Goal: Complete application form

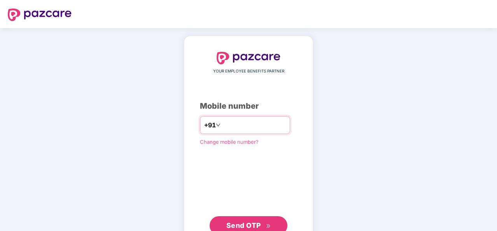
click at [224, 123] on input "number" at bounding box center [254, 125] width 64 height 12
type input "**********"
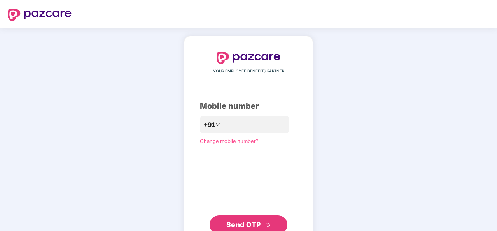
click at [235, 225] on span "Send OTP" at bounding box center [243, 224] width 35 height 8
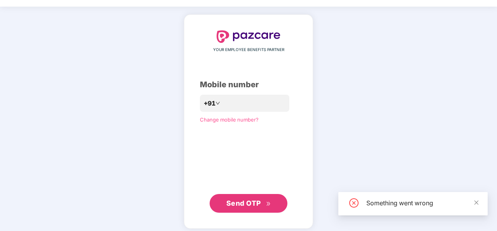
scroll to position [26, 0]
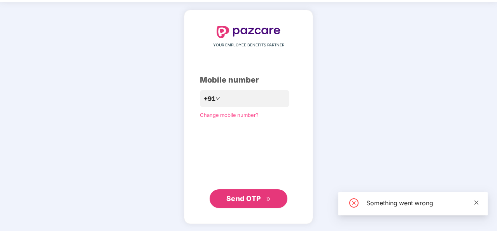
click at [475, 202] on icon "close" at bounding box center [476, 202] width 5 height 5
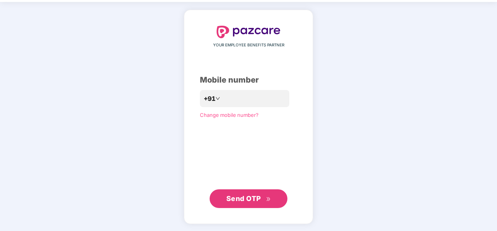
click at [248, 198] on span "Send OTP" at bounding box center [243, 198] width 35 height 8
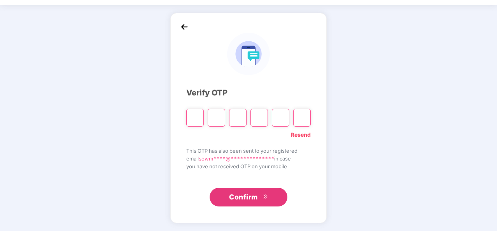
scroll to position [23, 0]
type input "*"
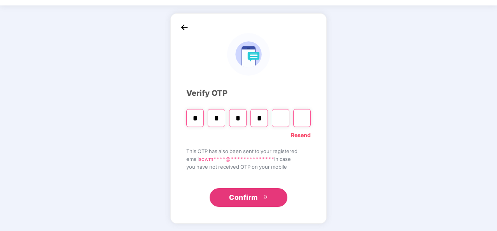
type input "*"
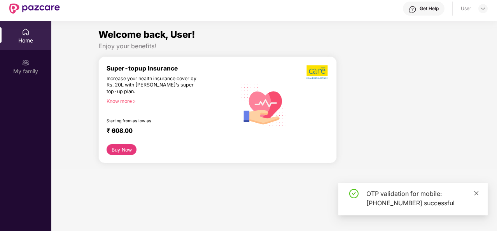
click at [476, 193] on icon "close" at bounding box center [476, 192] width 5 height 5
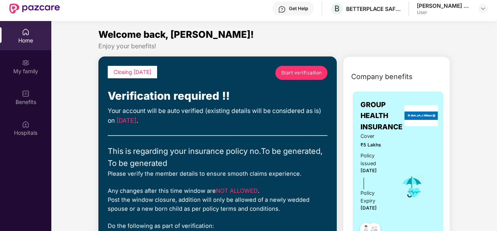
click at [308, 74] on span "Start verification" at bounding box center [301, 72] width 41 height 7
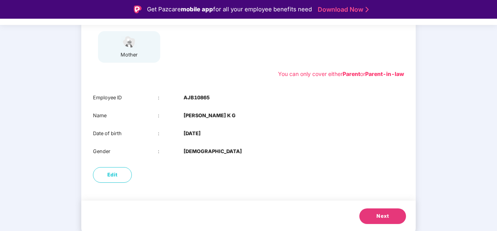
scroll to position [19, 0]
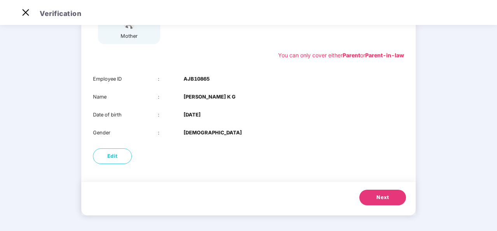
click at [382, 202] on button "Next" at bounding box center [383, 197] width 47 height 16
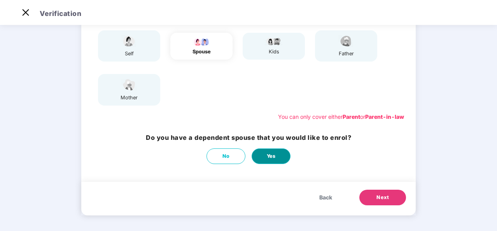
click at [265, 156] on button "Yes" at bounding box center [271, 156] width 39 height 16
select select "****"
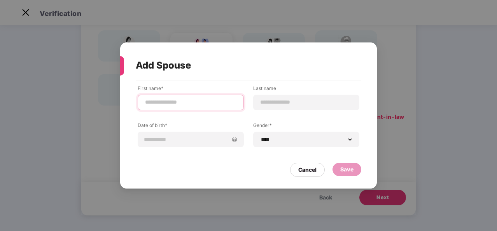
click at [198, 98] on input at bounding box center [190, 102] width 93 height 8
type input "********"
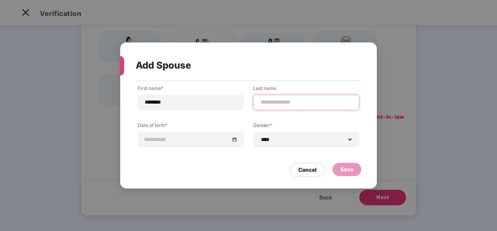
click at [275, 99] on input at bounding box center [306, 102] width 93 height 8
type input "*"
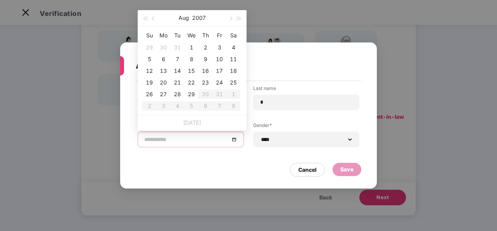
click at [156, 136] on input at bounding box center [186, 139] width 85 height 9
click at [198, 19] on button "2007" at bounding box center [199, 18] width 14 height 16
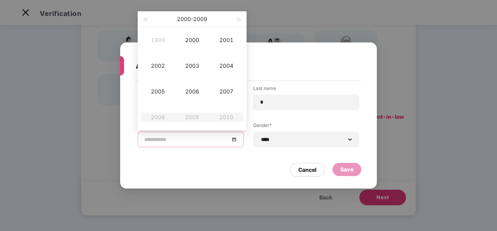
click at [198, 19] on button "2000 - 2009" at bounding box center [192, 19] width 30 height 16
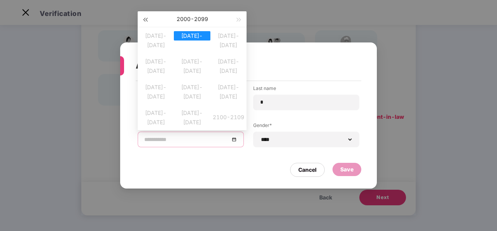
click at [145, 18] on span "button" at bounding box center [145, 20] width 4 height 4
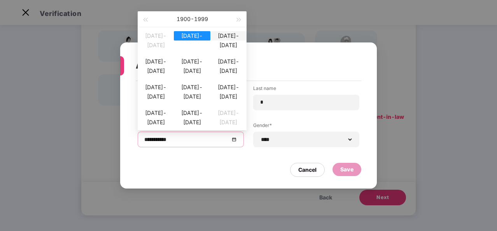
type input "**********"
click at [199, 115] on div "1990-1999" at bounding box center [192, 112] width 36 height 9
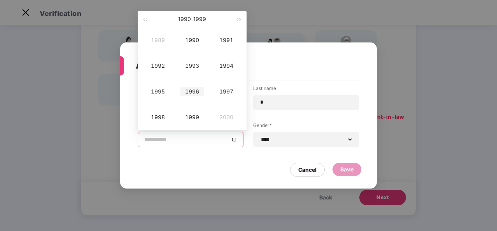
type input "**********"
click at [194, 88] on div "1996" at bounding box center [192, 91] width 23 height 9
type input "**********"
click at [224, 65] on div "Jun" at bounding box center [226, 65] width 23 height 9
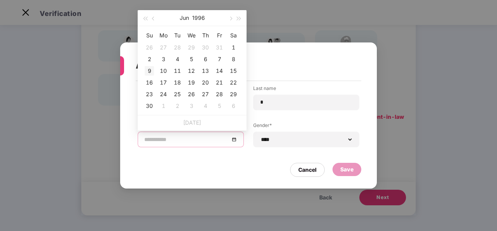
type input "**********"
click at [149, 72] on div "9" at bounding box center [149, 70] width 9 height 9
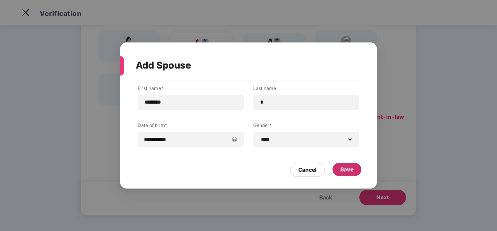
click at [342, 168] on div "Save" at bounding box center [346, 169] width 13 height 9
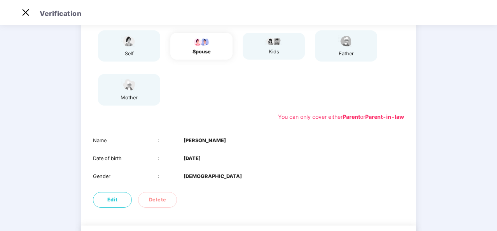
scroll to position [123, 0]
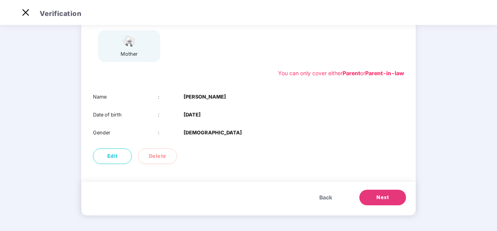
click at [377, 197] on span "Next" at bounding box center [383, 197] width 12 height 8
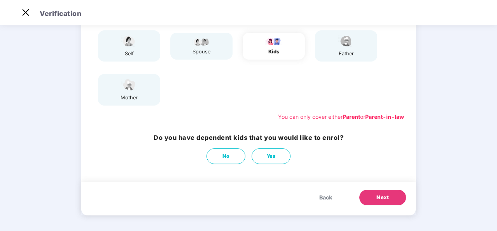
scroll to position [79, 0]
click at [377, 197] on span "Next" at bounding box center [383, 197] width 12 height 8
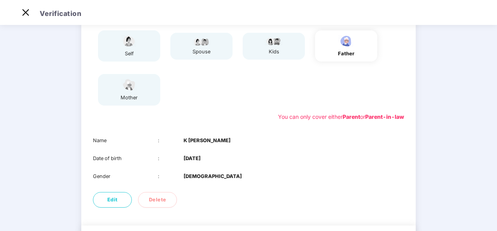
scroll to position [123, 0]
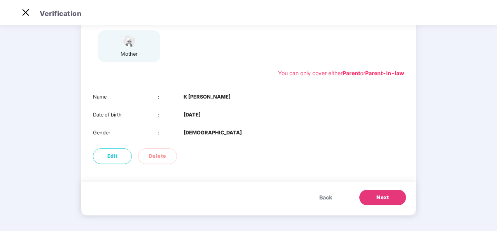
click at [377, 197] on span "Next" at bounding box center [383, 197] width 12 height 8
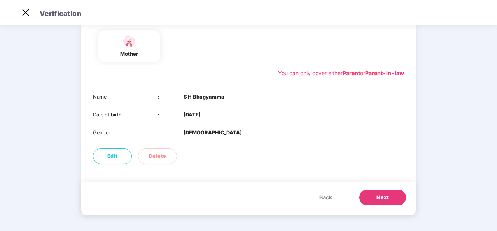
click at [377, 197] on span "Next" at bounding box center [383, 197] width 12 height 8
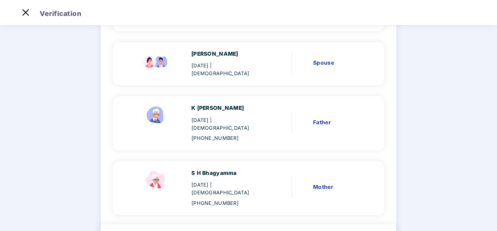
scroll to position [150, 0]
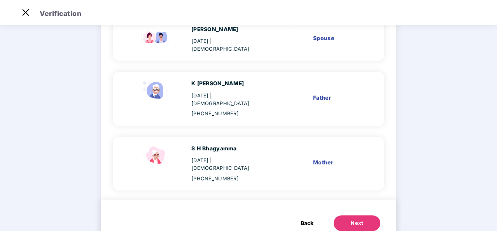
click at [353, 219] on div "Next" at bounding box center [357, 223] width 12 height 8
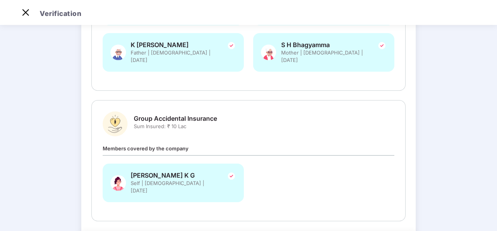
scroll to position [222, 0]
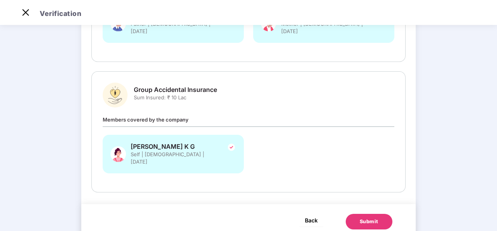
click at [309, 215] on span "Back" at bounding box center [311, 220] width 13 height 10
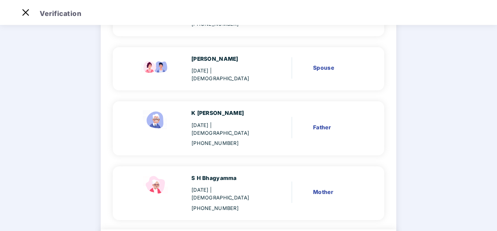
scroll to position [150, 0]
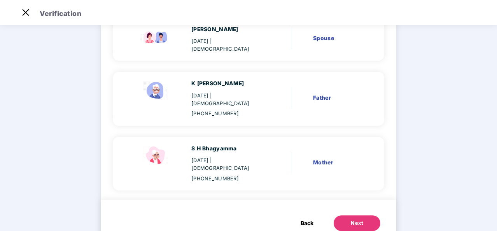
click at [304, 219] on span "Back" at bounding box center [307, 223] width 13 height 9
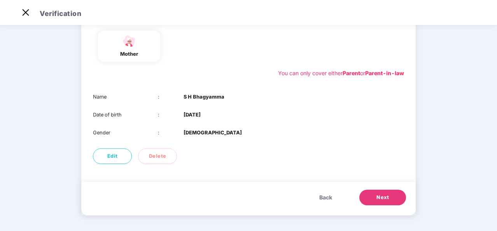
scroll to position [123, 0]
drag, startPoint x: 304, startPoint y: 200, endPoint x: 326, endPoint y: 196, distance: 22.1
click at [326, 196] on div "Back Next" at bounding box center [248, 198] width 335 height 33
click at [326, 196] on span "Back" at bounding box center [325, 197] width 13 height 9
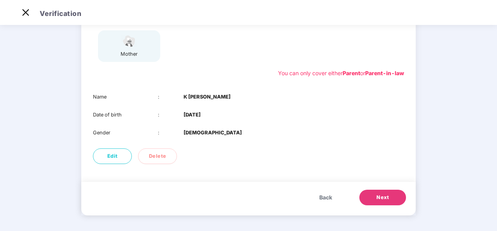
click at [378, 194] on span "Next" at bounding box center [383, 197] width 12 height 8
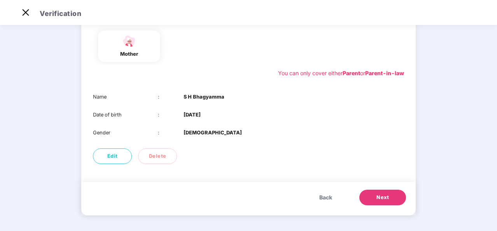
click at [378, 194] on span "Next" at bounding box center [383, 197] width 12 height 8
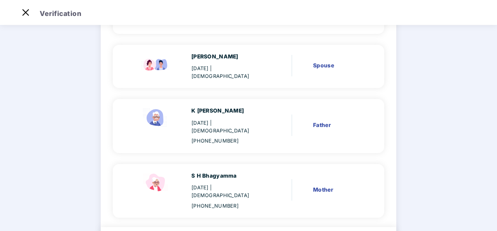
scroll to position [150, 0]
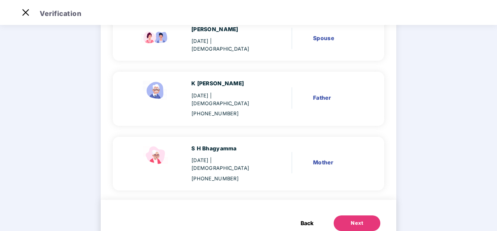
click at [351, 219] on div "Next" at bounding box center [357, 223] width 12 height 8
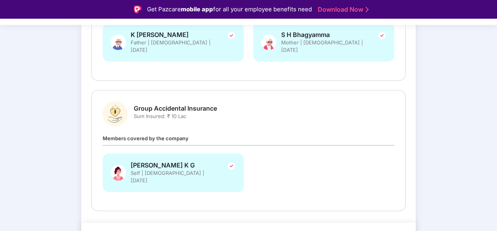
scroll to position [19, 0]
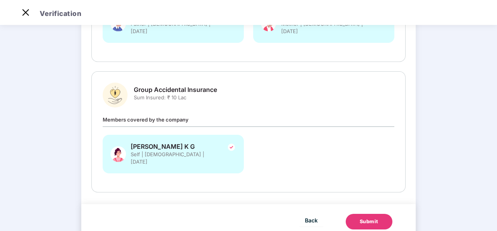
click at [371, 217] on div "Submit" at bounding box center [369, 221] width 19 height 8
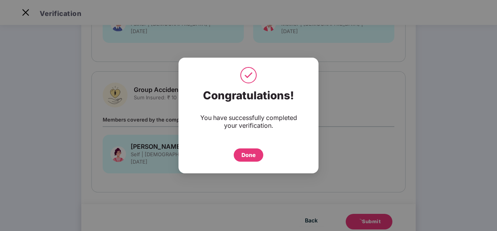
click at [250, 152] on div "Done" at bounding box center [249, 155] width 14 height 9
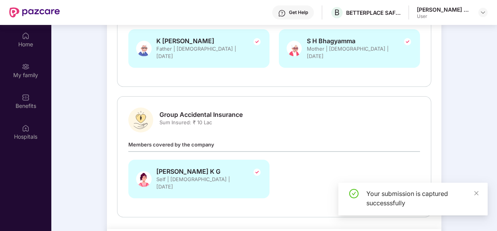
scroll to position [44, 0]
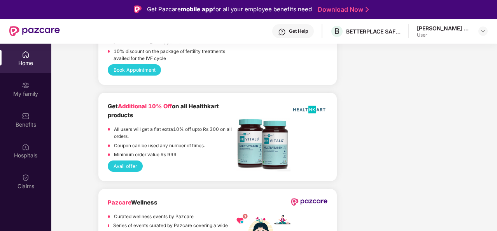
scroll to position [44, 0]
